Goal: Entertainment & Leisure: Consume media (video, audio)

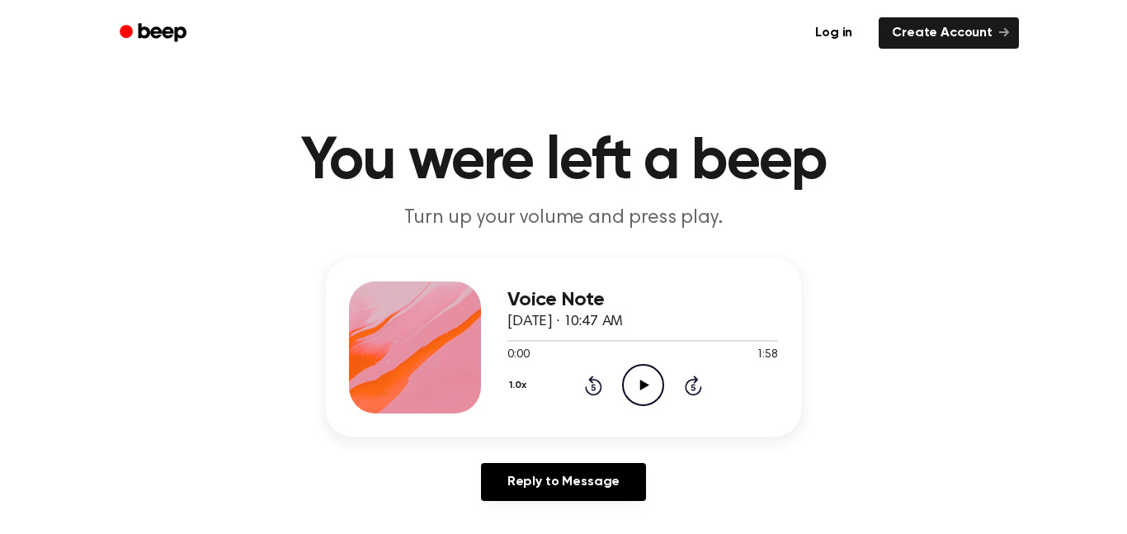
click at [642, 388] on icon at bounding box center [644, 385] width 9 height 11
click at [642, 388] on icon "Pause Audio" at bounding box center [643, 385] width 42 height 42
click at [642, 388] on icon at bounding box center [644, 385] width 9 height 11
click at [642, 388] on icon "Pause Audio" at bounding box center [643, 385] width 42 height 42
click at [642, 388] on icon at bounding box center [644, 385] width 9 height 11
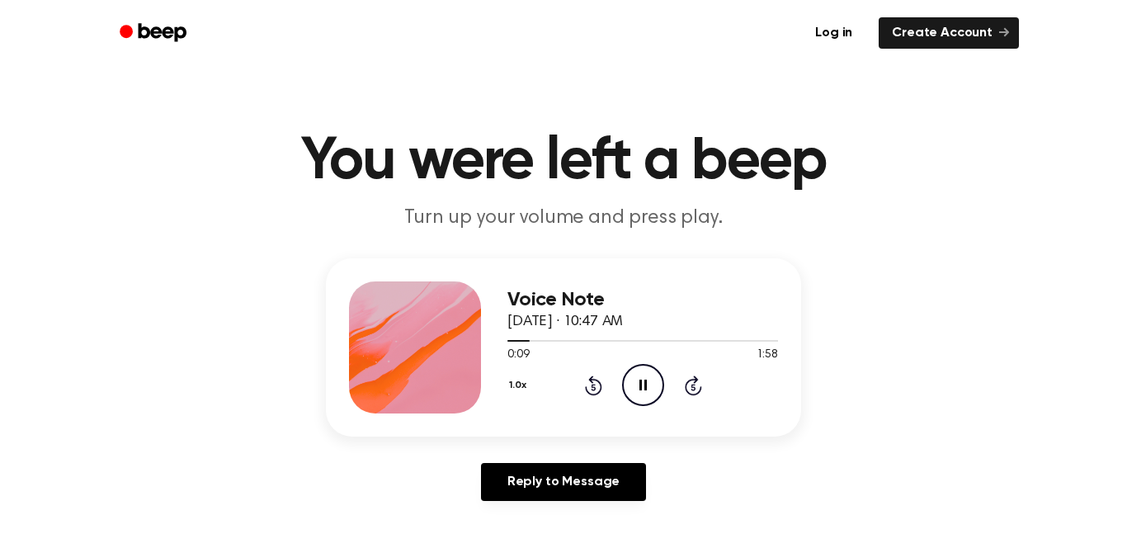
click at [642, 388] on icon "Pause Audio" at bounding box center [643, 385] width 42 height 42
click at [642, 388] on icon at bounding box center [644, 385] width 9 height 11
click at [643, 390] on icon "Play Audio" at bounding box center [643, 385] width 42 height 42
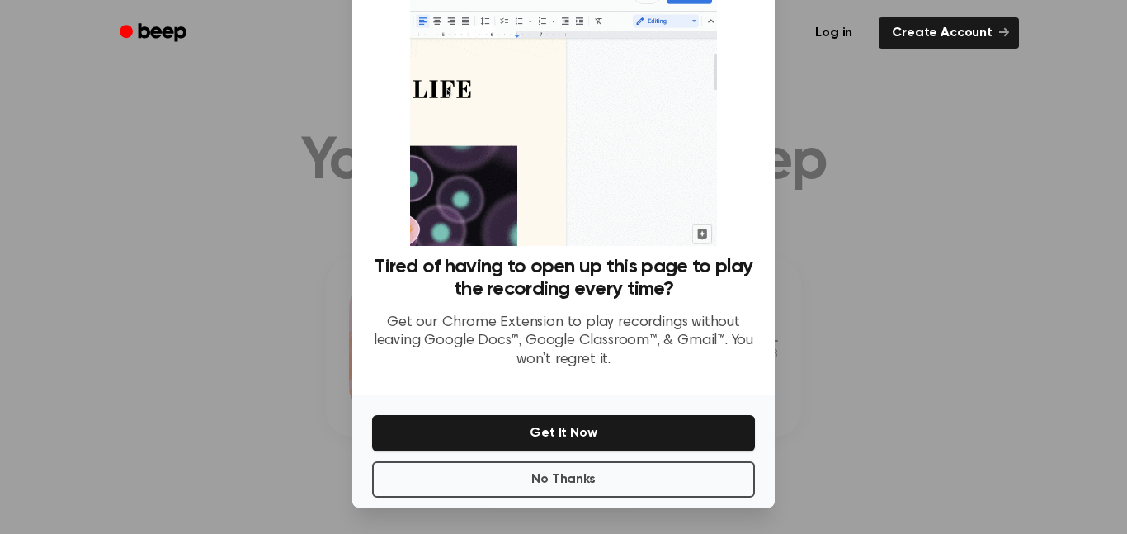
scroll to position [67, 0]
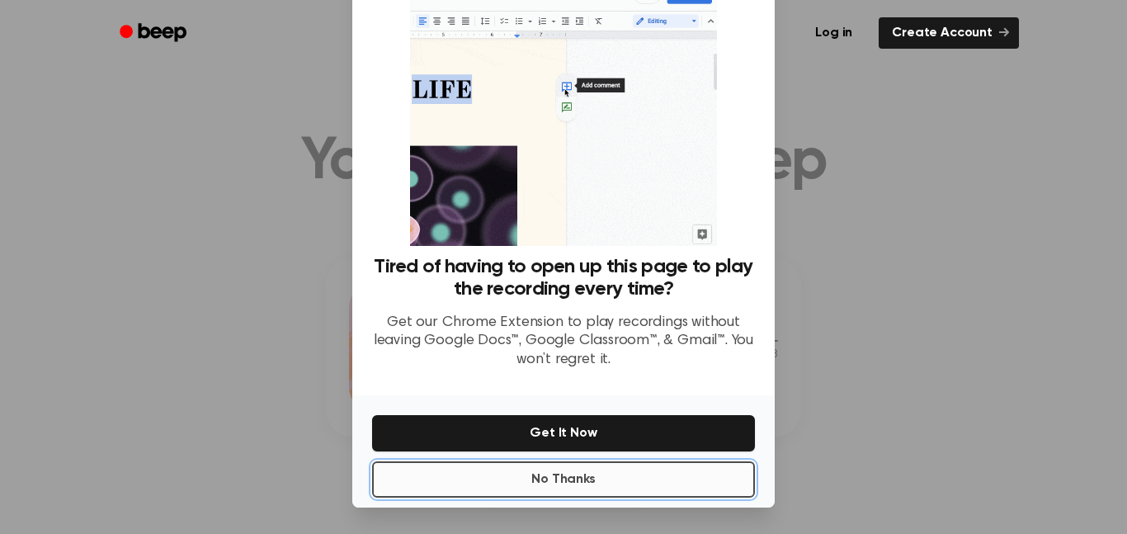
click at [585, 488] on button "No Thanks" at bounding box center [563, 479] width 383 height 36
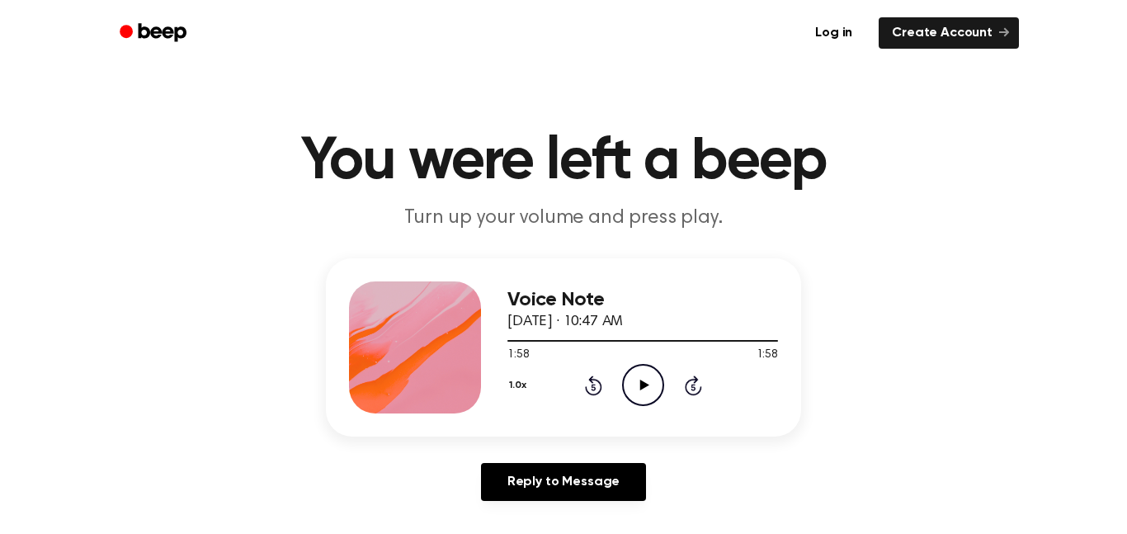
click at [645, 390] on icon "Play Audio" at bounding box center [643, 385] width 42 height 42
click at [653, 409] on div "Voice Note [DATE] · 10:47 AM 1:58 1:58 Your browser does not support the [objec…" at bounding box center [643, 347] width 271 height 132
click at [650, 401] on icon "Play Audio" at bounding box center [643, 385] width 42 height 42
click at [643, 391] on icon "Pause Audio" at bounding box center [643, 385] width 42 height 42
drag, startPoint x: 621, startPoint y: 337, endPoint x: 354, endPoint y: 361, distance: 268.5
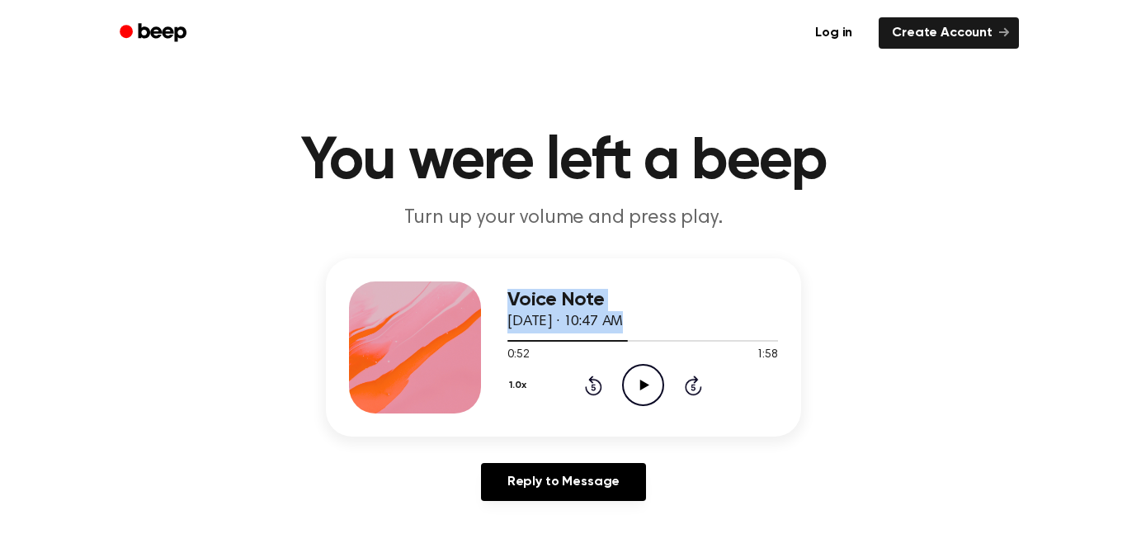
click at [354, 361] on div "Voice Note [DATE] · 10:47 AM 0:52 1:58 Your browser does not support the [objec…" at bounding box center [563, 347] width 475 height 178
click at [510, 344] on div at bounding box center [643, 339] width 271 height 13
click at [650, 379] on icon "Play Audio" at bounding box center [643, 385] width 42 height 42
